Goal: Task Accomplishment & Management: Manage account settings

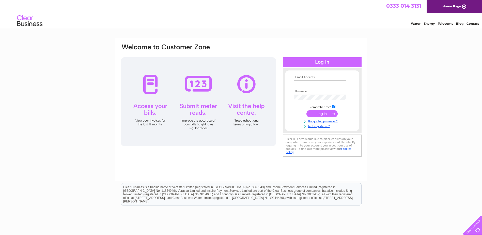
type input "printpoint@hotmail.co.uk"
click at [326, 112] on input "submit" at bounding box center [321, 113] width 31 height 7
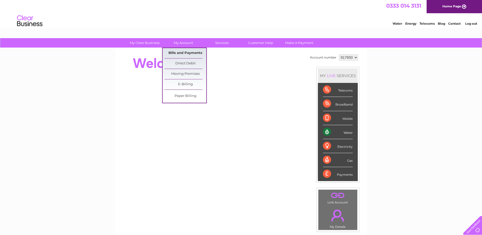
click at [187, 53] on link "Bills and Payments" at bounding box center [185, 53] width 42 height 10
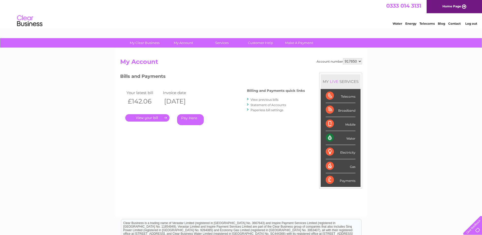
click at [153, 117] on link "." at bounding box center [147, 117] width 44 height 7
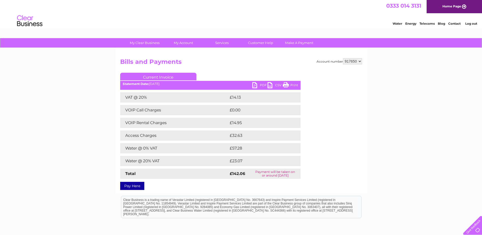
click at [257, 85] on link "PDF" at bounding box center [259, 85] width 15 height 7
